Goal: Task Accomplishment & Management: Manage account settings

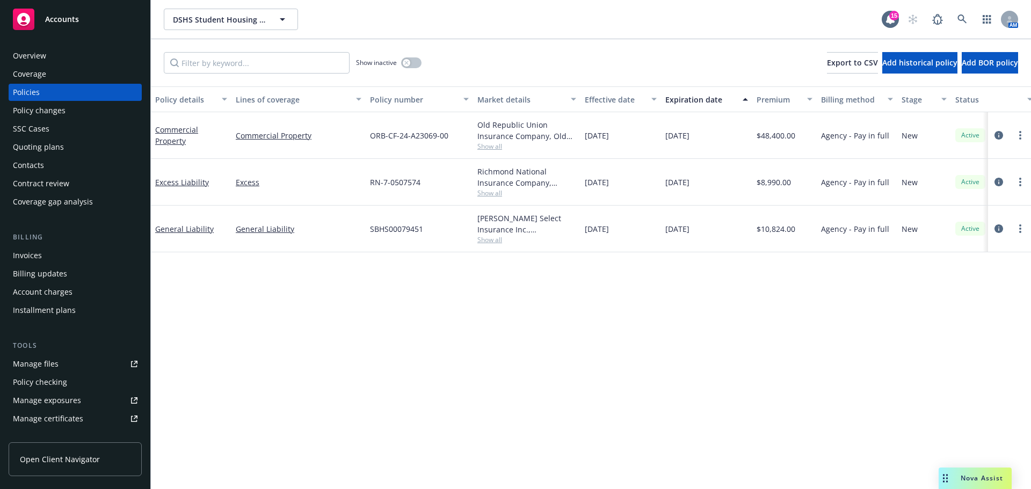
click at [228, 19] on span "DSHS Student Housing Investment Group" at bounding box center [219, 19] width 93 height 11
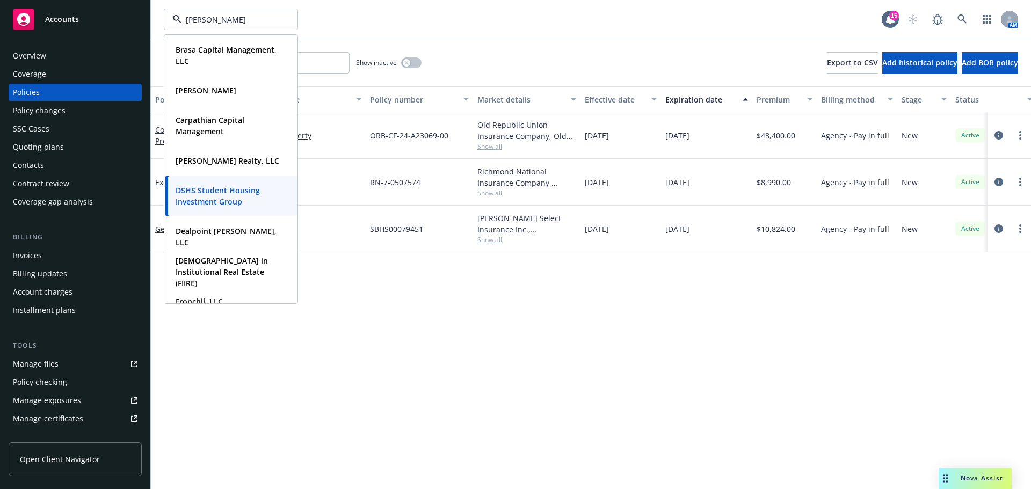
type input "[PERSON_NAME]"
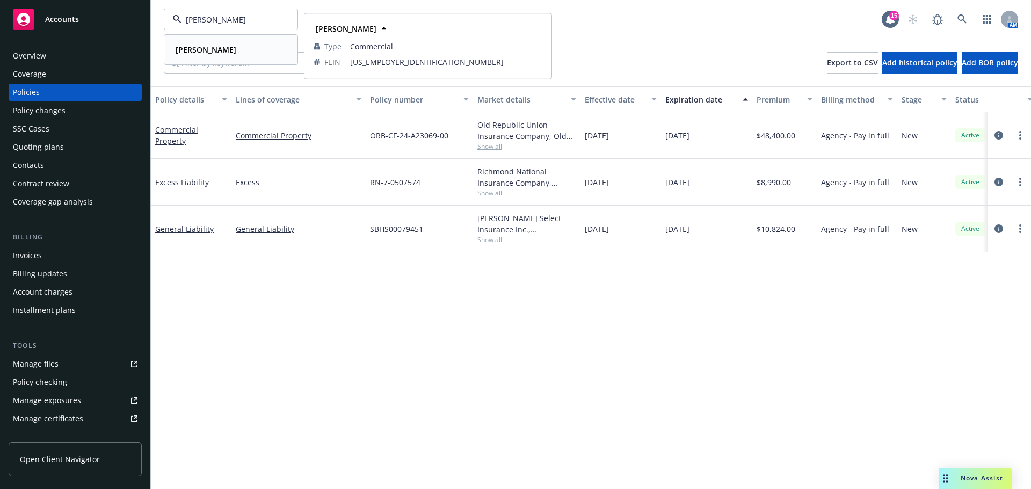
click at [197, 50] on strong "[PERSON_NAME]" at bounding box center [206, 50] width 61 height 10
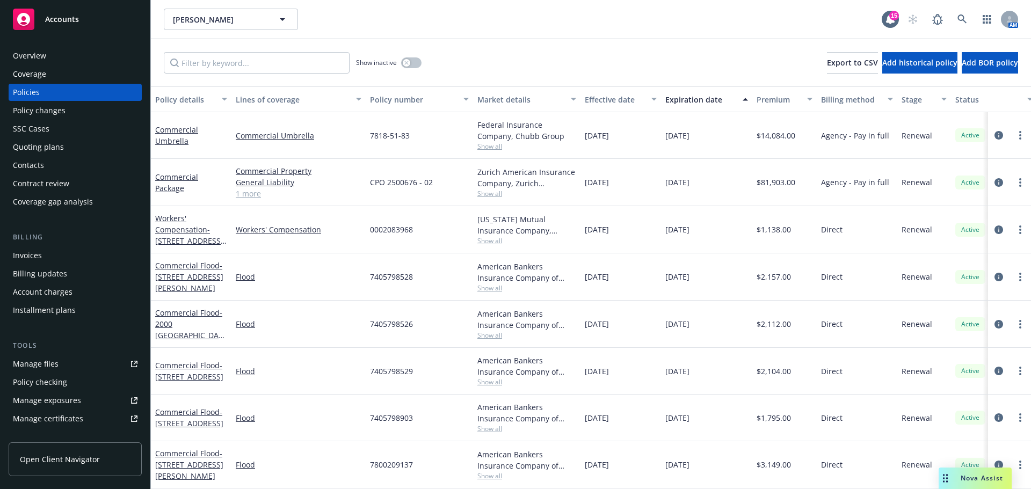
click at [57, 60] on div "Overview" at bounding box center [75, 55] width 125 height 17
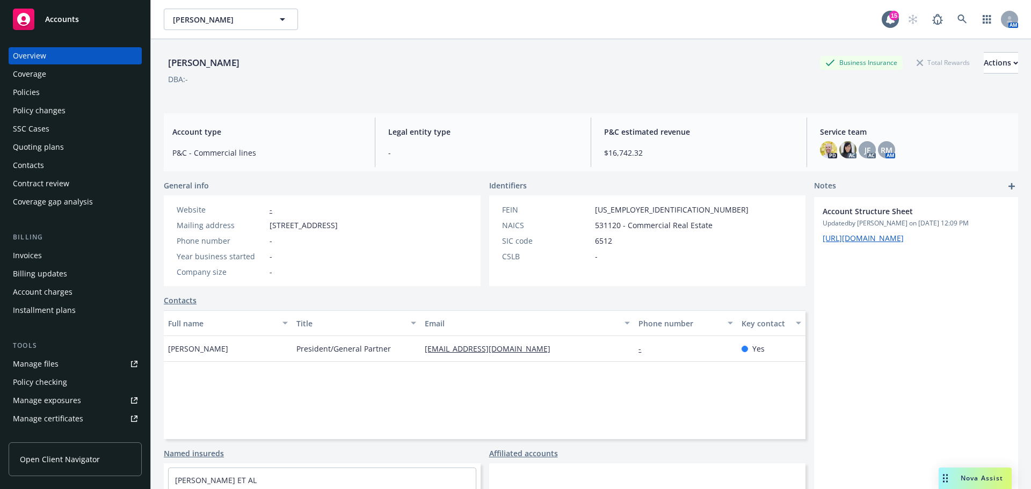
click at [662, 350] on div "-" at bounding box center [685, 349] width 103 height 26
click at [186, 299] on link "Contacts" at bounding box center [180, 300] width 33 height 11
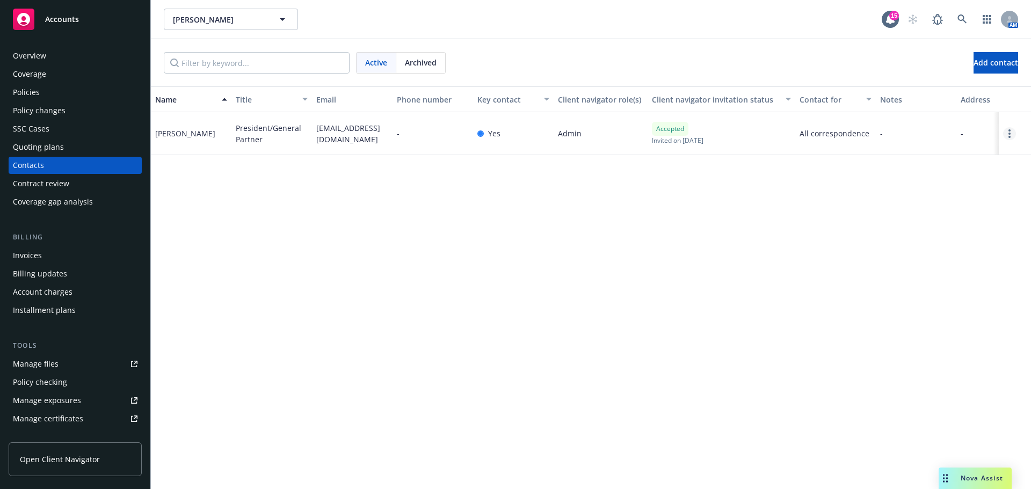
click at [1014, 134] on link "Open options" at bounding box center [1009, 133] width 13 height 13
click at [929, 39] on div "Edit contact Reset password Remove client navigator access Archive" at bounding box center [928, 89] width 147 height 104
click at [924, 45] on link "Edit contact" at bounding box center [928, 51] width 147 height 21
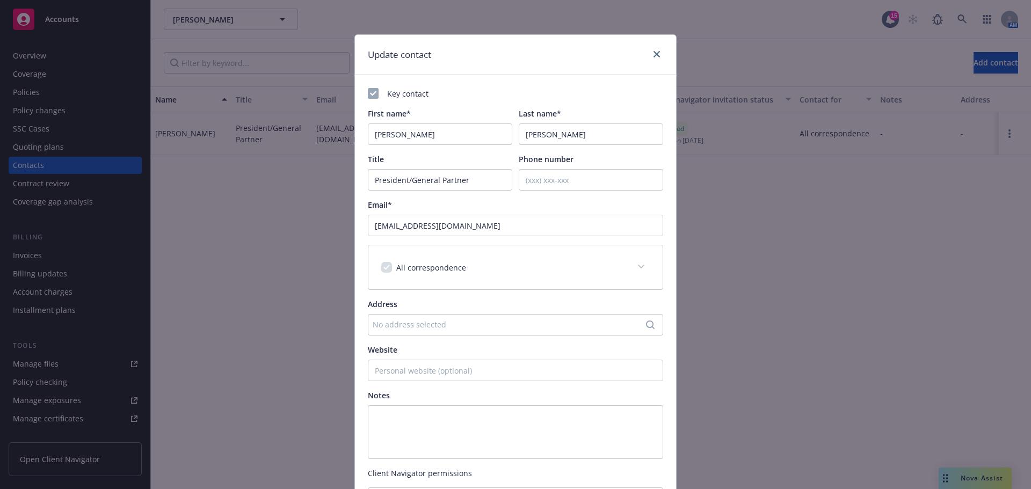
click at [593, 166] on div "Phone number" at bounding box center [591, 172] width 144 height 37
click at [575, 175] on input "Phone number" at bounding box center [591, 179] width 144 height 21
type input "9567785222"
click at [567, 102] on div "Key contact First name* [PERSON_NAME] Last name* [PERSON_NAME] Title President/…" at bounding box center [515, 273] width 295 height 371
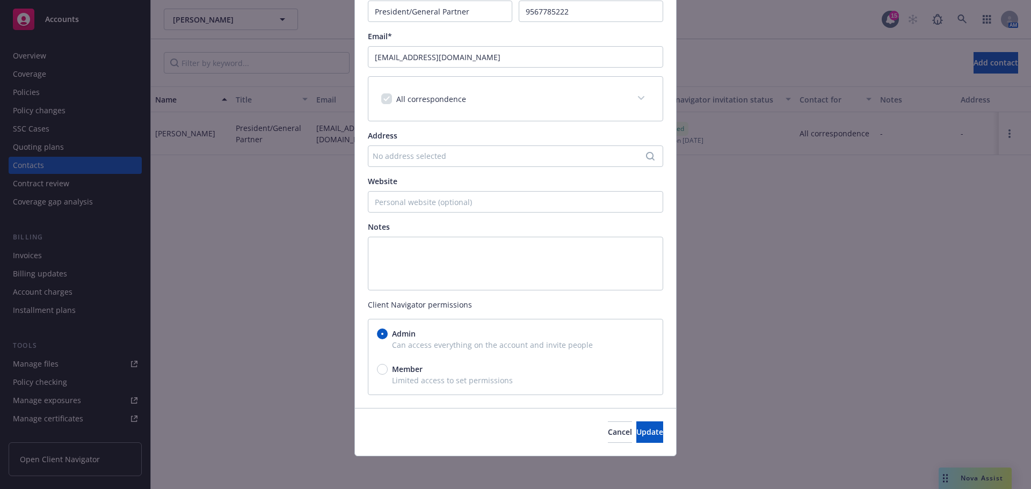
scroll to position [170, 0]
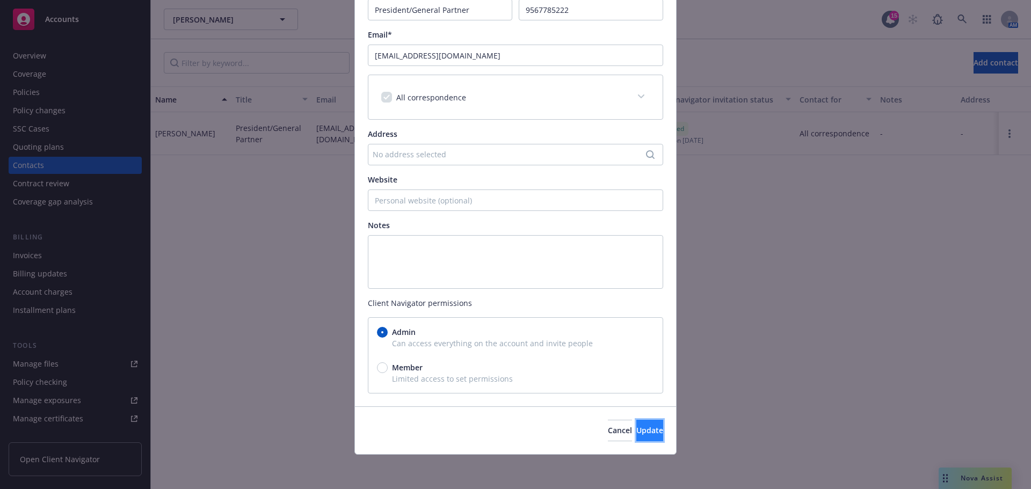
click at [636, 430] on span "Update" at bounding box center [649, 430] width 27 height 10
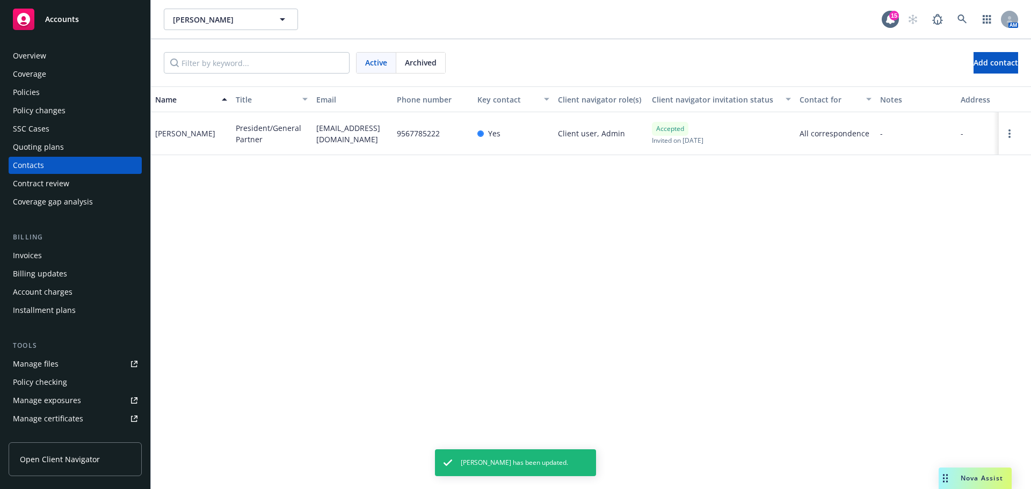
click at [29, 51] on div "Overview" at bounding box center [29, 55] width 33 height 17
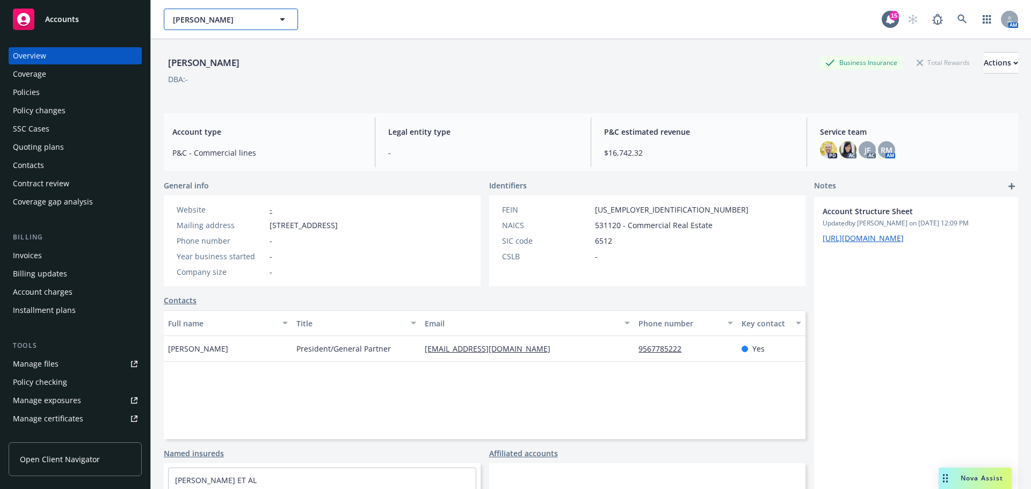
click at [231, 27] on button "[PERSON_NAME]" at bounding box center [231, 19] width 134 height 21
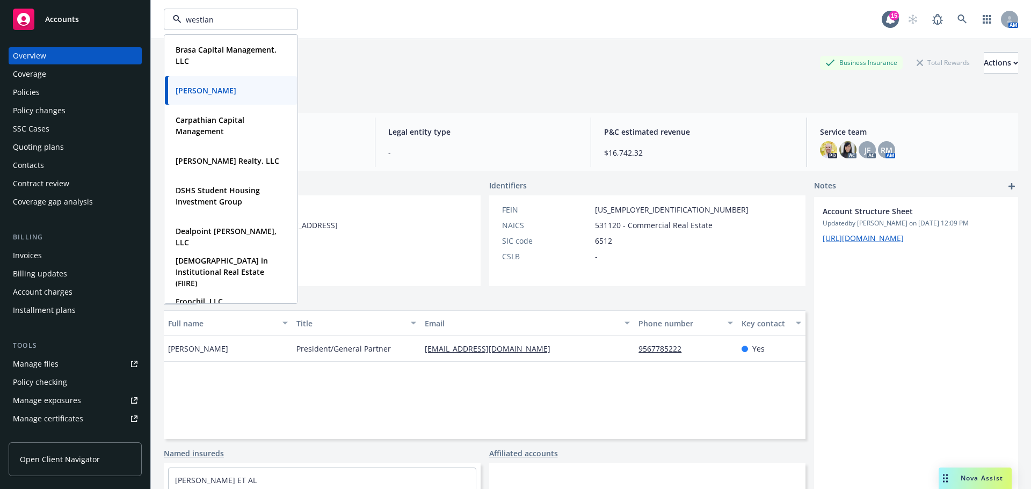
type input "westland"
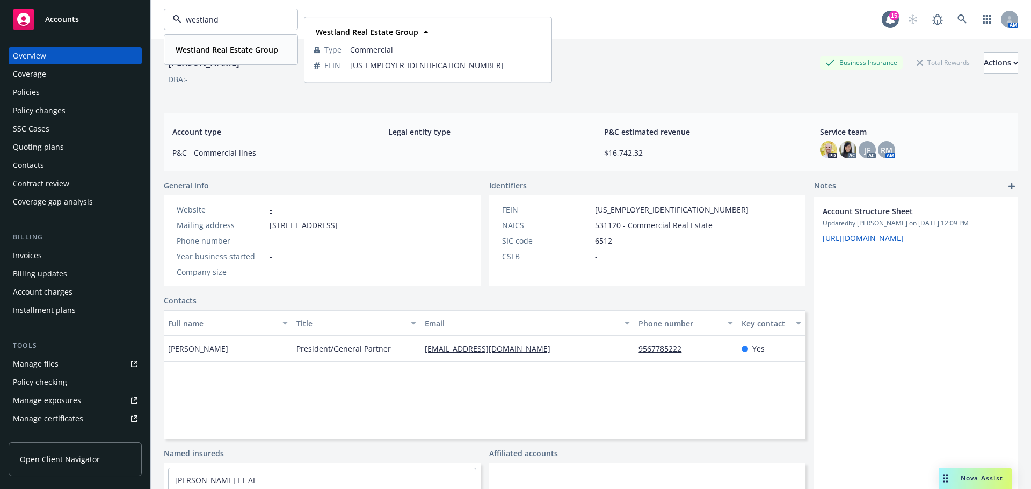
click at [218, 53] on strong "Westland Real Estate Group" at bounding box center [227, 50] width 103 height 10
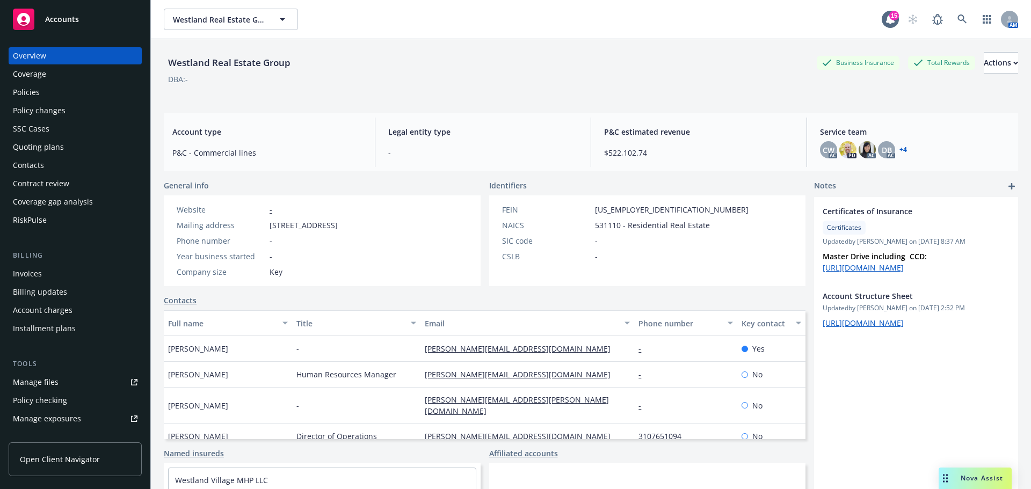
click at [34, 93] on div "Policies" at bounding box center [26, 92] width 27 height 17
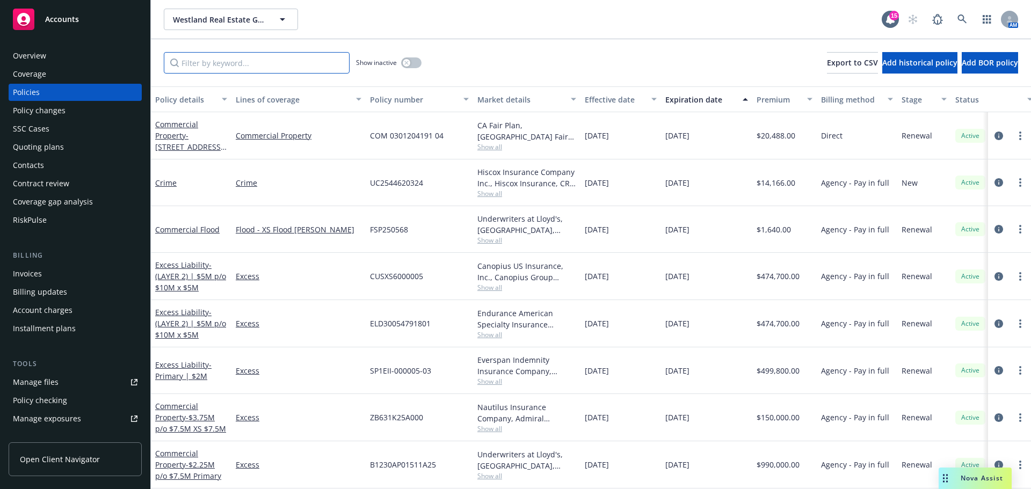
click at [257, 65] on input "Filter by keyword..." at bounding box center [257, 62] width 186 height 21
click at [245, 59] on input "Filter by keyword..." at bounding box center [257, 62] width 186 height 21
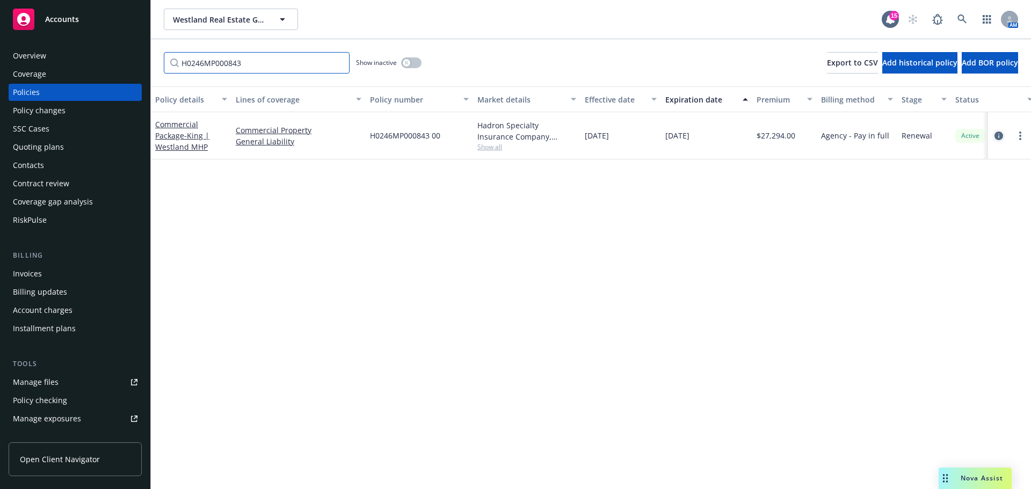
type input "H0246MP000843"
click at [996, 137] on icon "circleInformation" at bounding box center [999, 136] width 9 height 9
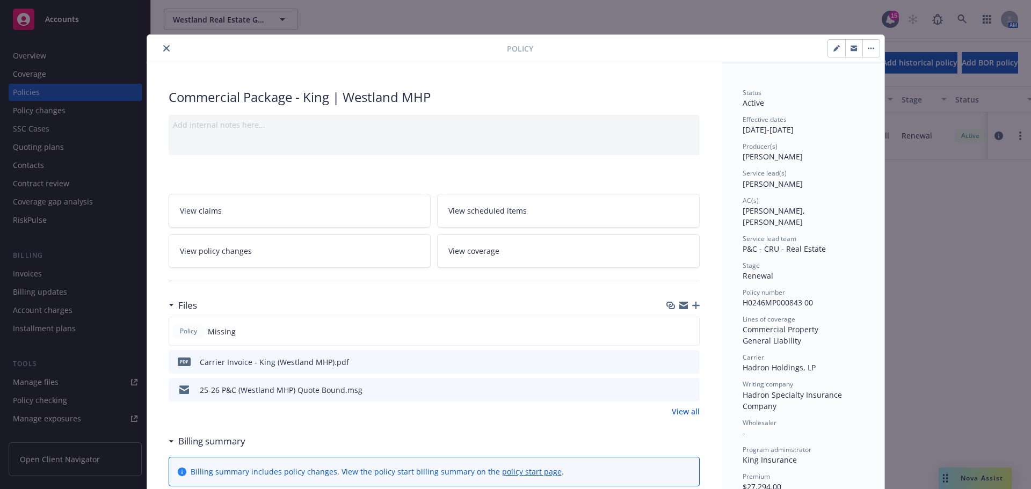
click at [692, 306] on icon "button" at bounding box center [696, 306] width 8 height 8
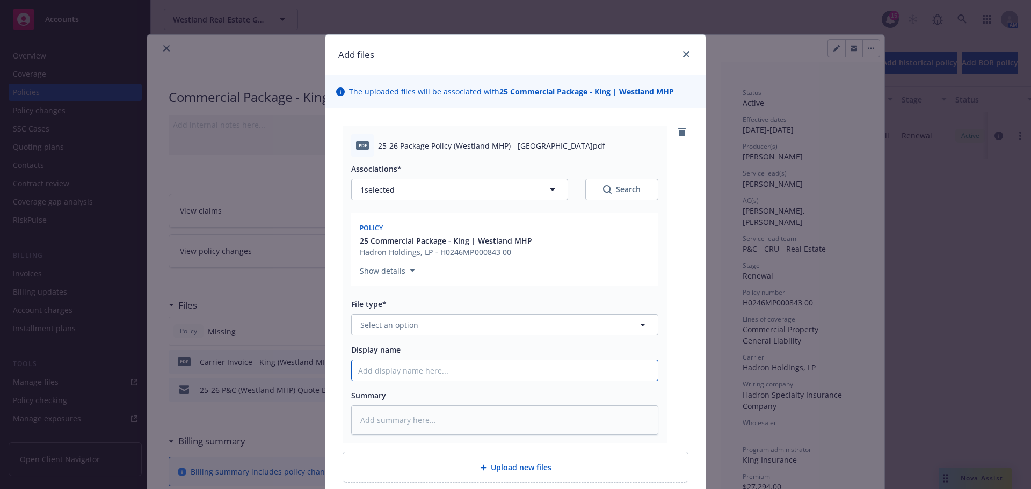
click at [424, 366] on input "Display name" at bounding box center [505, 370] width 306 height 20
paste input "25-26 Package Policy (Westland MHP) - [GEOGRAPHIC_DATA]"
type textarea "x"
type input "25-26 Package Policy (Westland MHP) - [GEOGRAPHIC_DATA]"
click at [446, 329] on button "Select an option" at bounding box center [504, 324] width 307 height 21
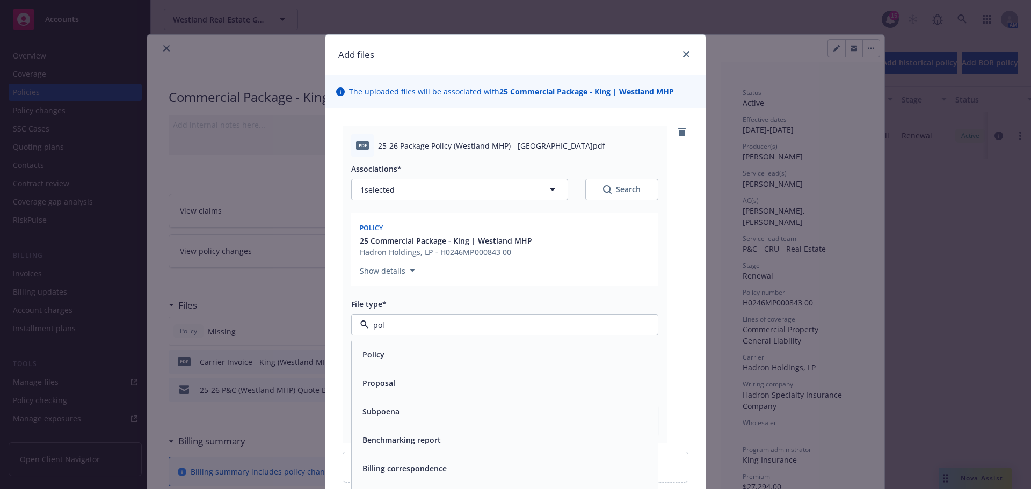
type input "poli"
click at [434, 351] on div "Policy" at bounding box center [504, 355] width 293 height 16
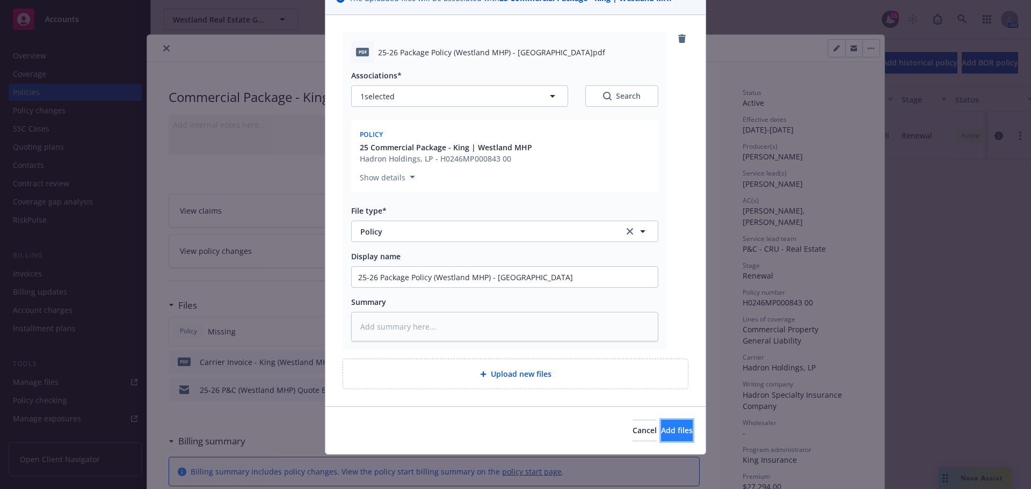
click at [661, 429] on button "Add files" at bounding box center [677, 430] width 32 height 21
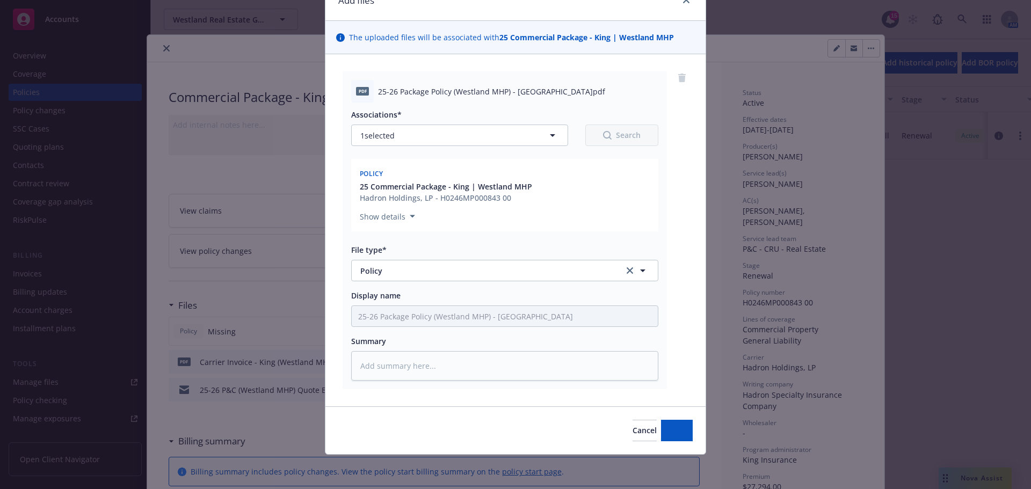
scroll to position [54, 0]
type textarea "x"
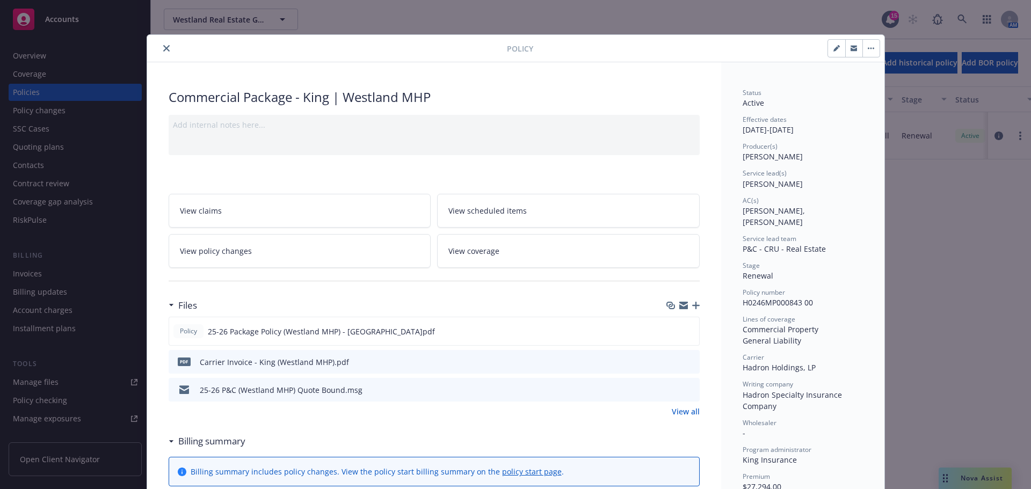
drag, startPoint x: 763, startPoint y: 45, endPoint x: 631, endPoint y: 38, distance: 131.8
click at [763, 45] on div at bounding box center [706, 48] width 347 height 18
click at [163, 46] on icon "close" at bounding box center [166, 48] width 6 height 6
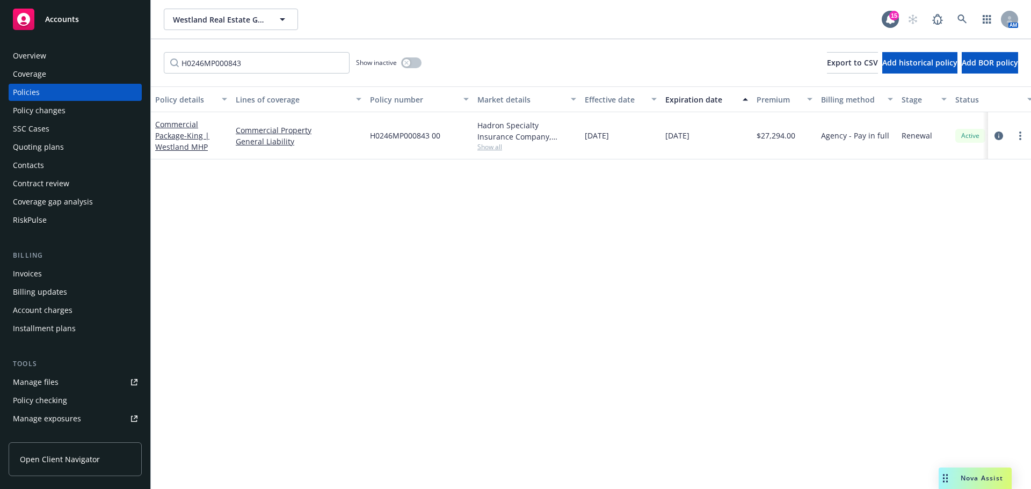
click at [435, 21] on div "Westland Real Estate Group Westland Real Estate Group" at bounding box center [523, 19] width 718 height 21
click at [240, 20] on span "Westland Real Estate Group" at bounding box center [219, 19] width 93 height 11
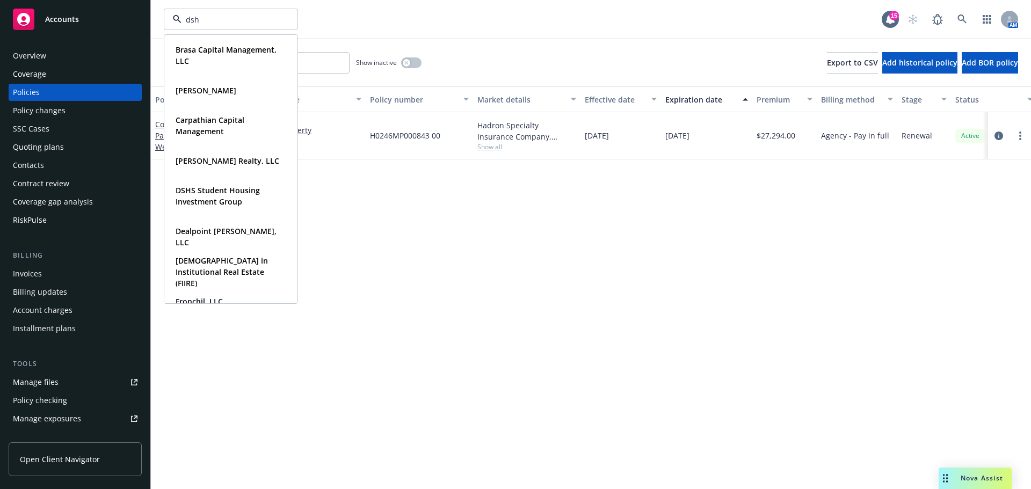
type input "dshs"
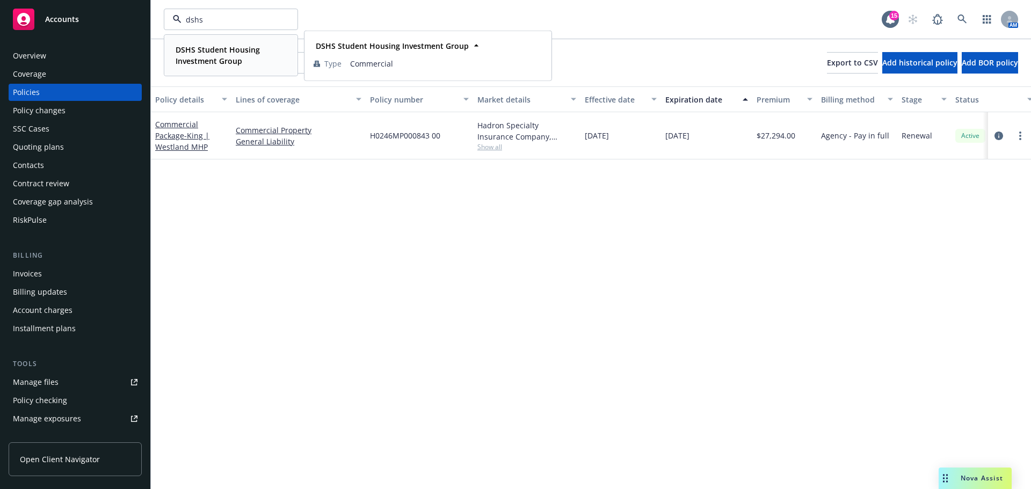
click at [206, 42] on div "DSHS Student Housing Investment Group" at bounding box center [228, 55] width 115 height 27
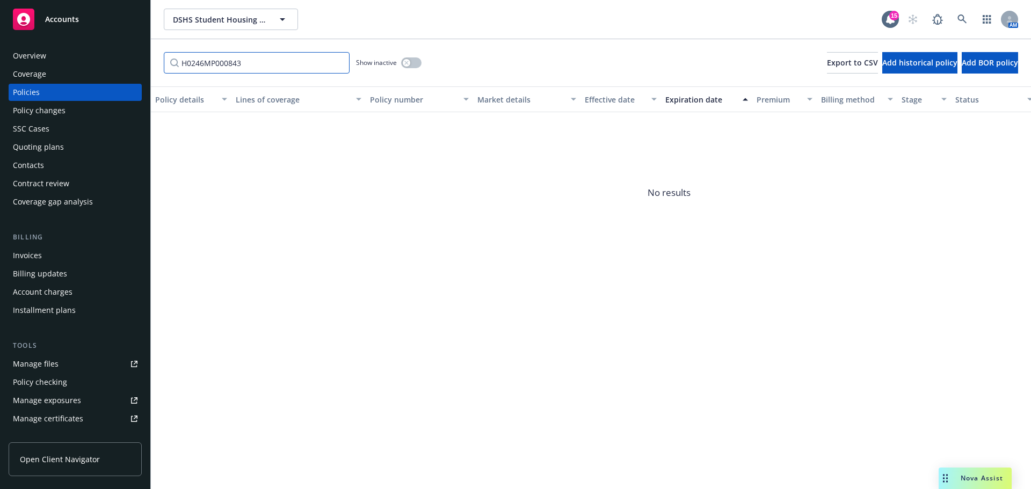
click at [339, 60] on input "H0246MP000843" at bounding box center [257, 62] width 186 height 21
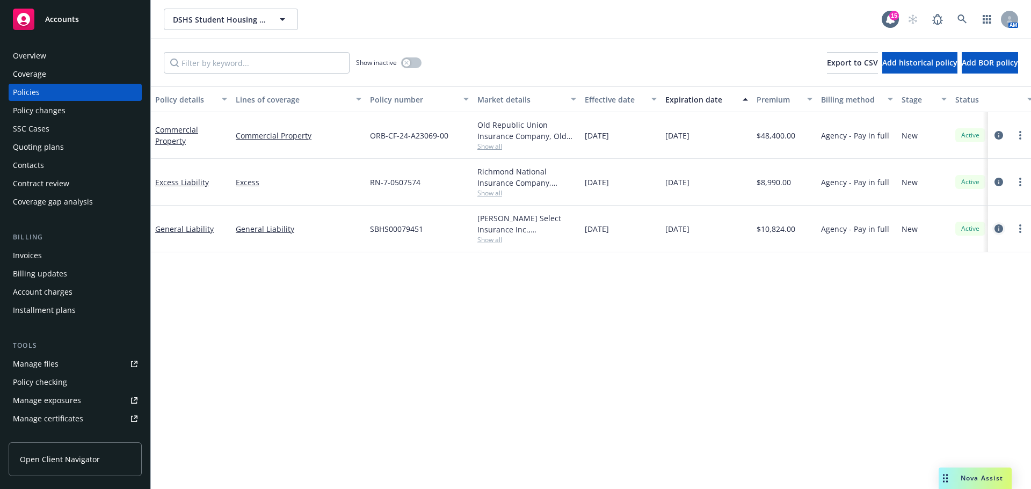
click at [1001, 231] on icon "circleInformation" at bounding box center [999, 228] width 9 height 9
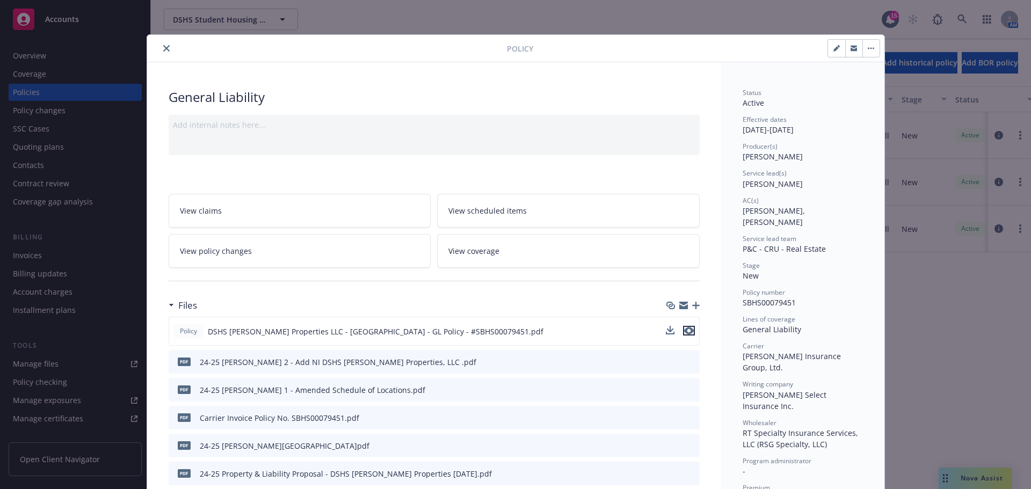
click at [686, 330] on icon "preview file" at bounding box center [689, 331] width 10 height 8
click at [163, 46] on icon "close" at bounding box center [166, 48] width 6 height 6
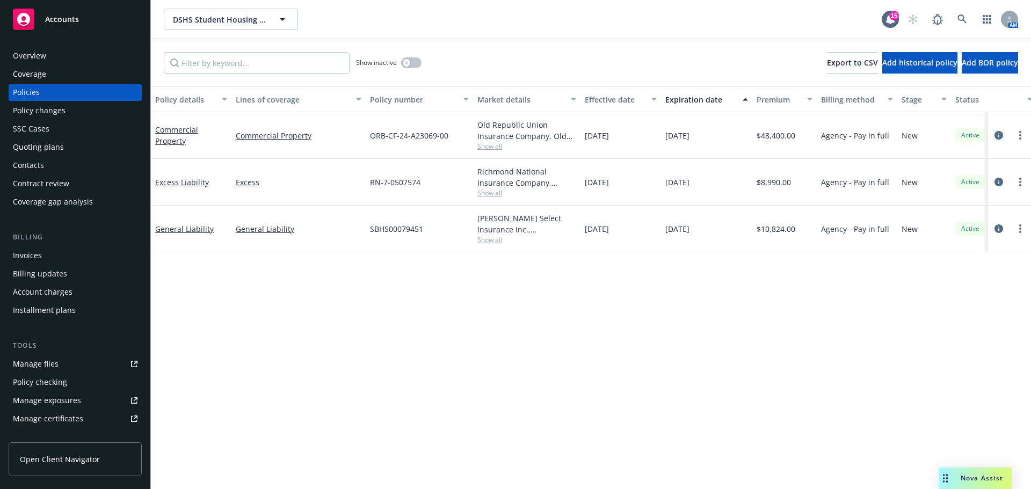
click at [998, 135] on icon "circleInformation" at bounding box center [999, 135] width 9 height 9
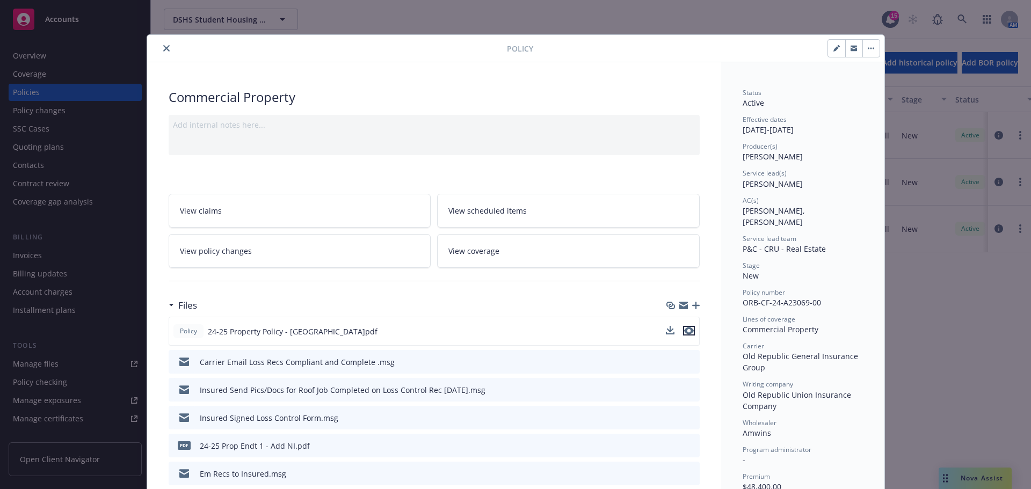
click at [688, 329] on icon "preview file" at bounding box center [689, 331] width 10 height 8
